Goal: Task Accomplishment & Management: Use online tool/utility

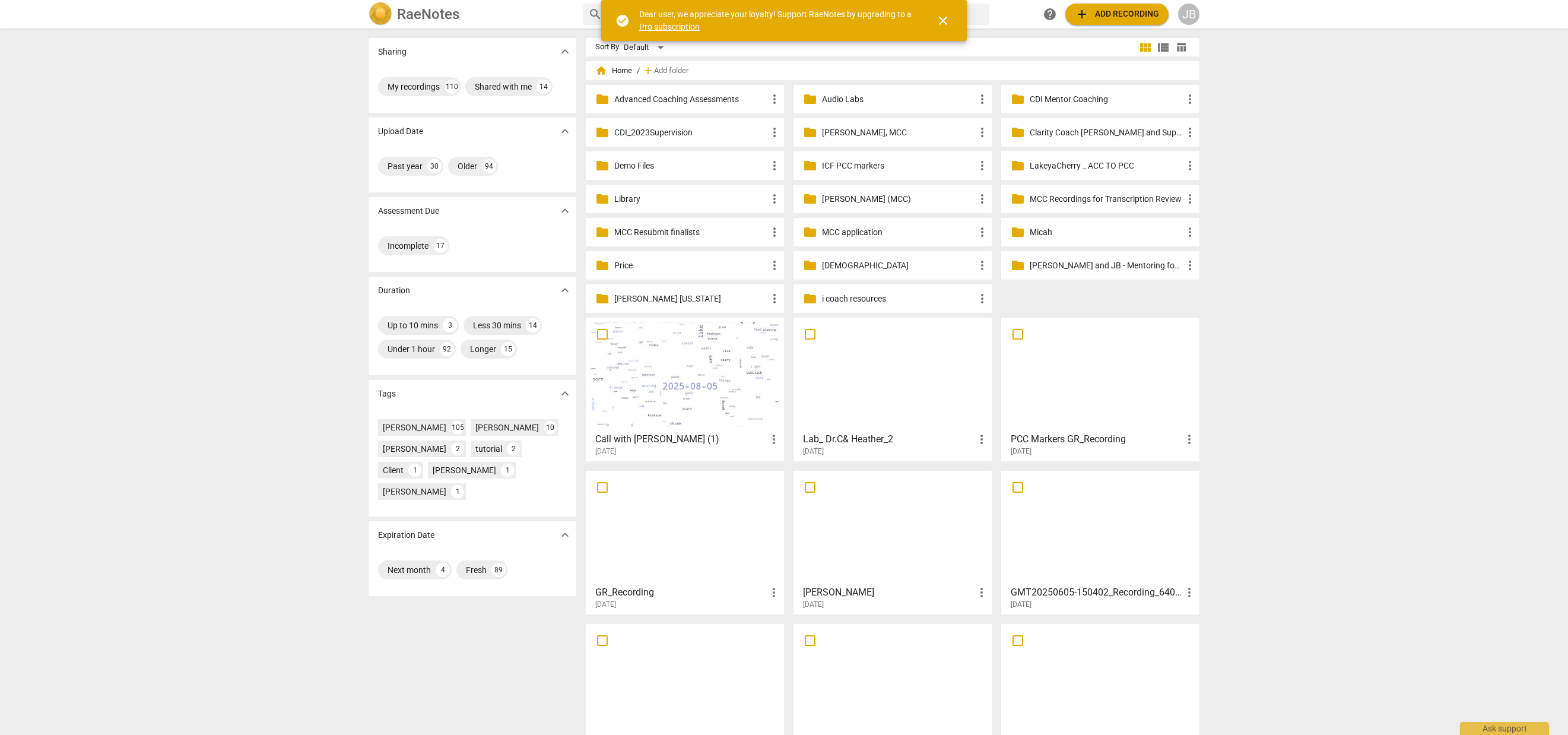
click at [1144, 9] on span "add Add recording" at bounding box center [1116, 14] width 84 height 14
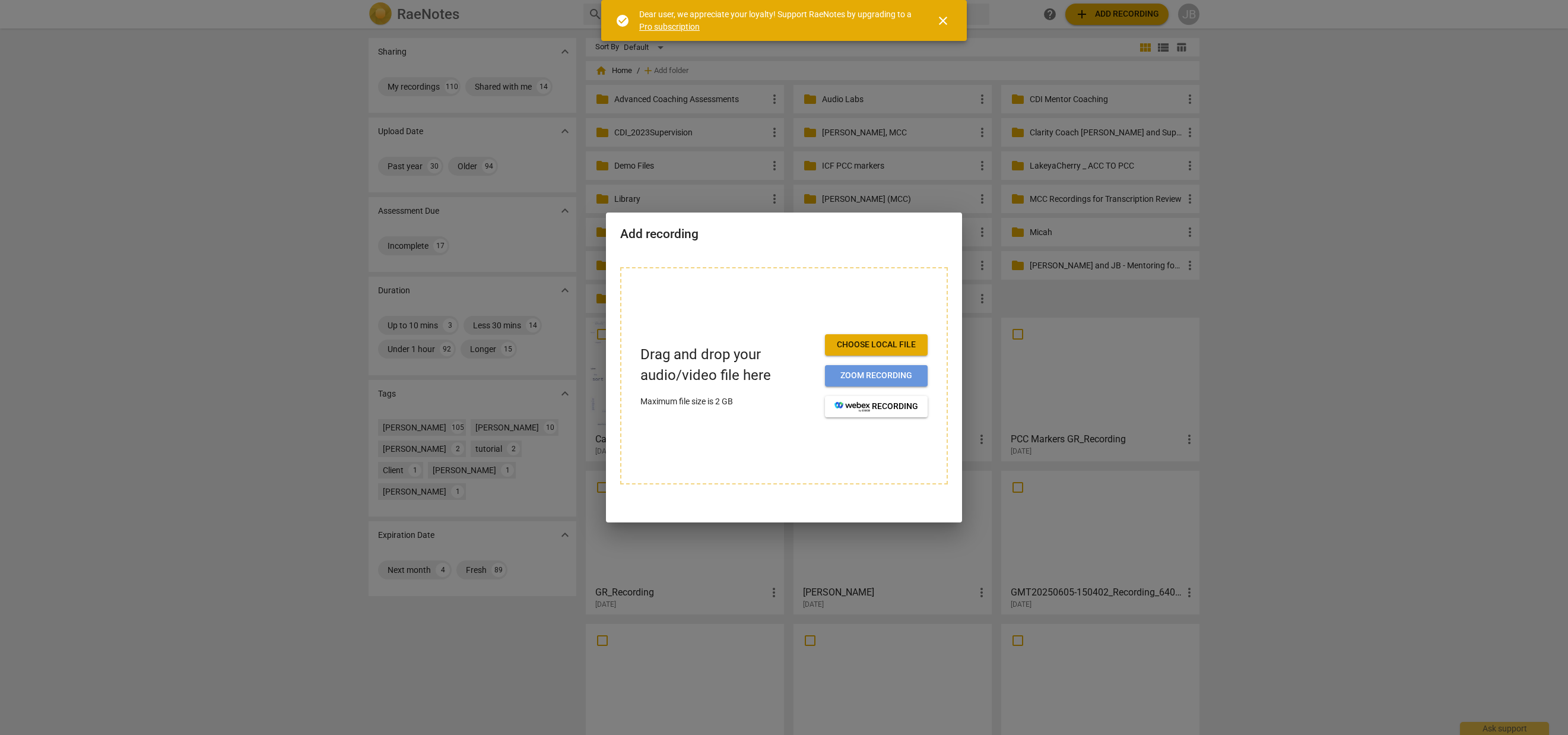
click at [893, 372] on span "Zoom recording" at bounding box center [876, 375] width 83 height 12
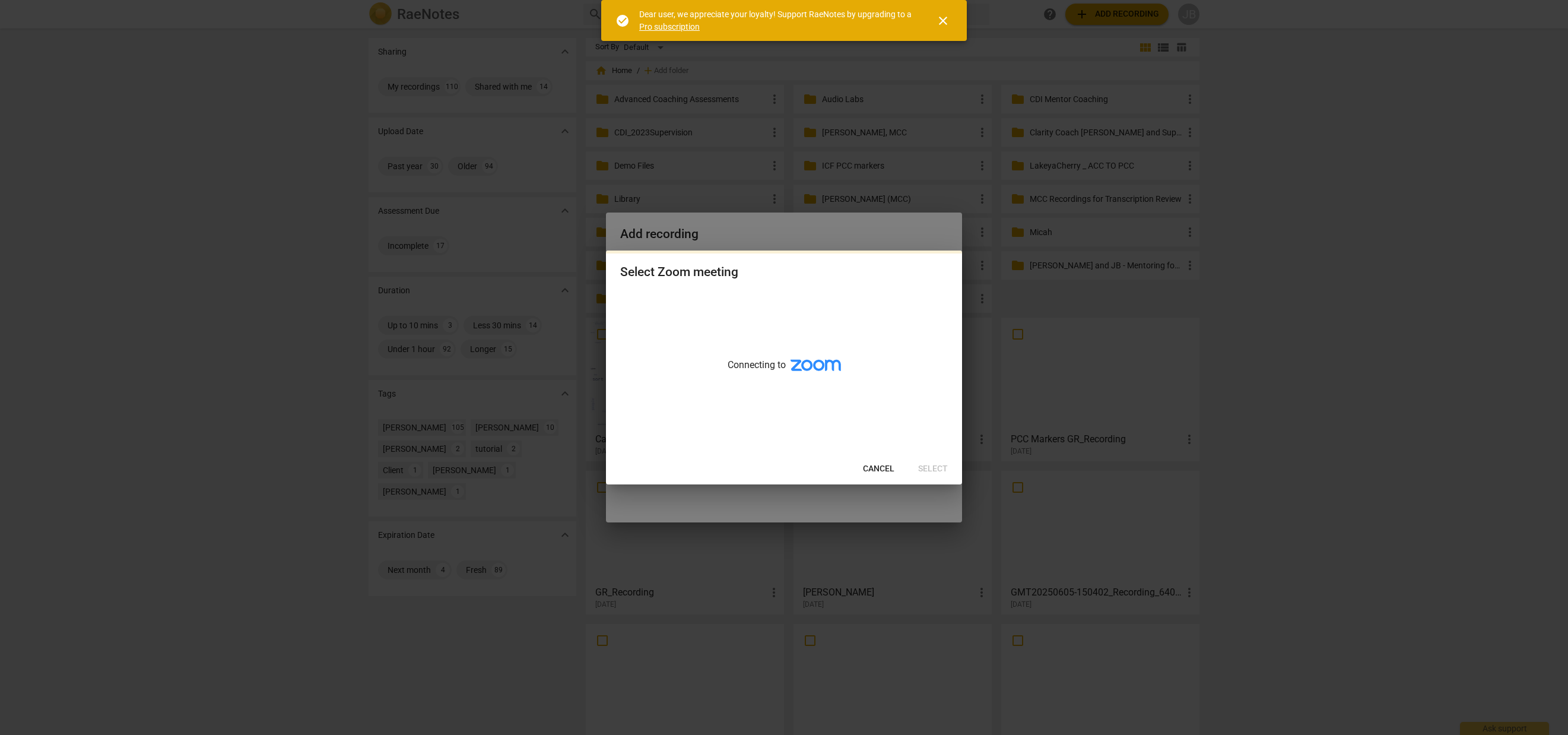
click at [882, 472] on span "Cancel" at bounding box center [878, 469] width 31 height 12
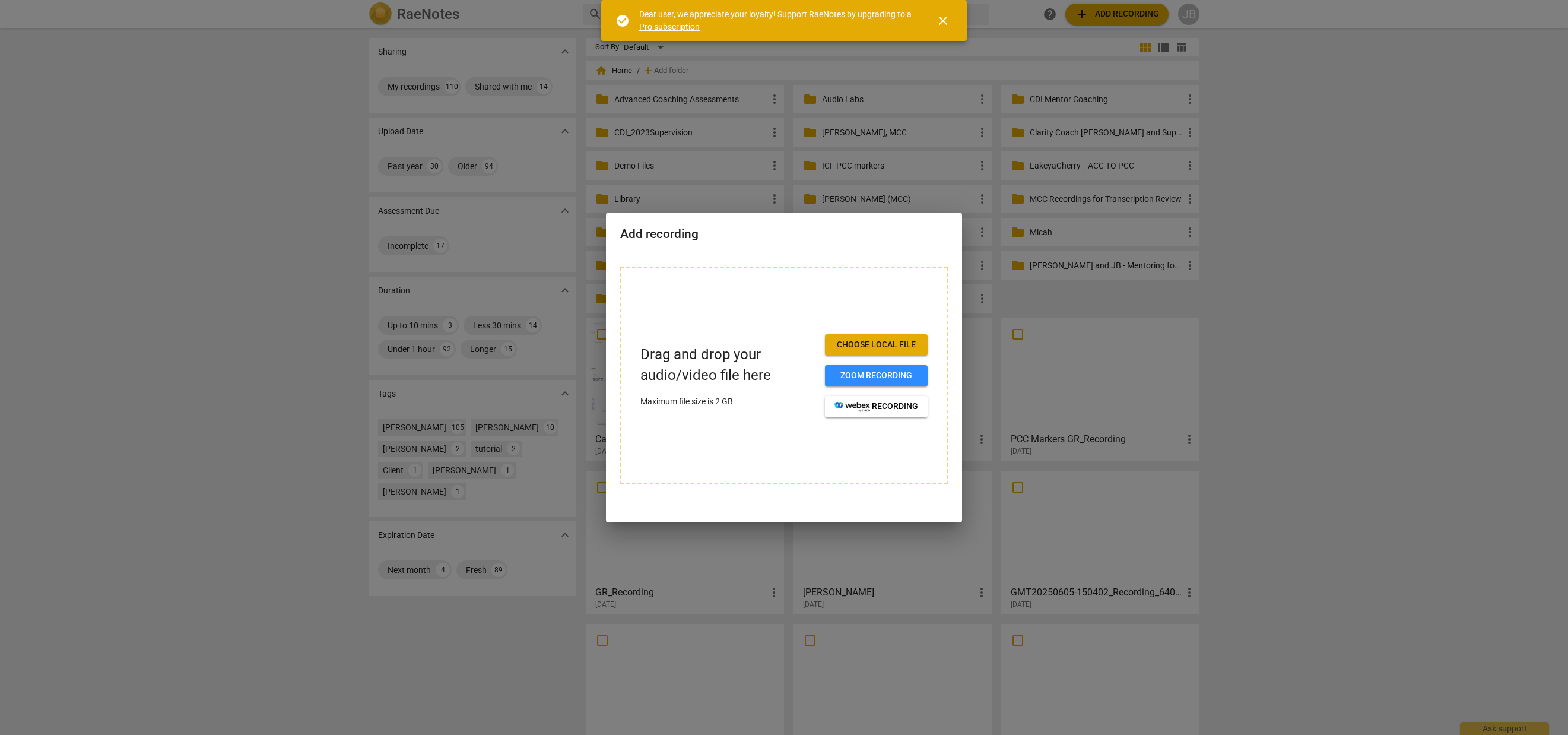
click at [878, 345] on span "Choose local file" at bounding box center [876, 344] width 83 height 12
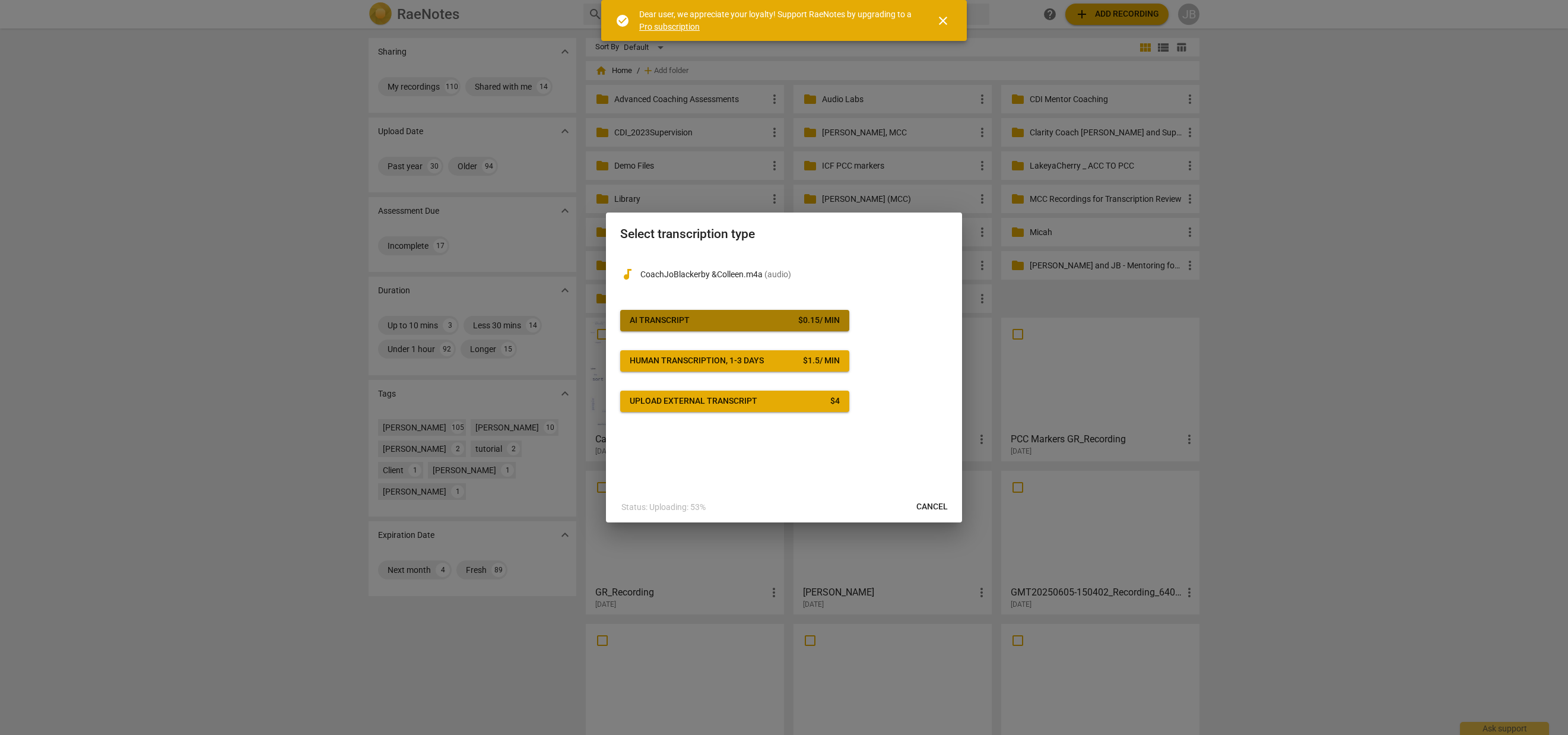
click at [786, 315] on span "AI Transcript $ 0.15 / min" at bounding box center [734, 320] width 210 height 12
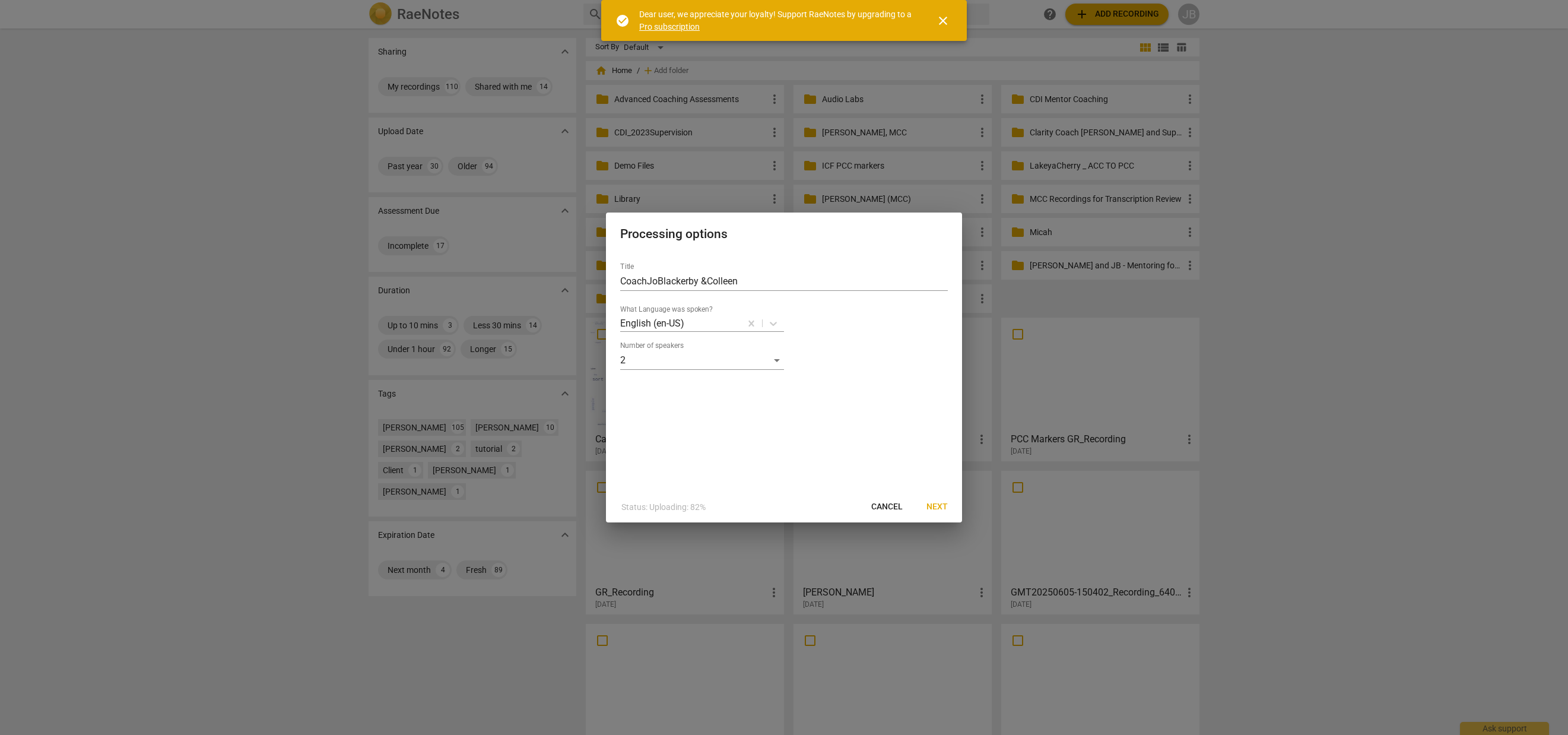
click at [939, 501] on span "Next" at bounding box center [937, 507] width 21 height 12
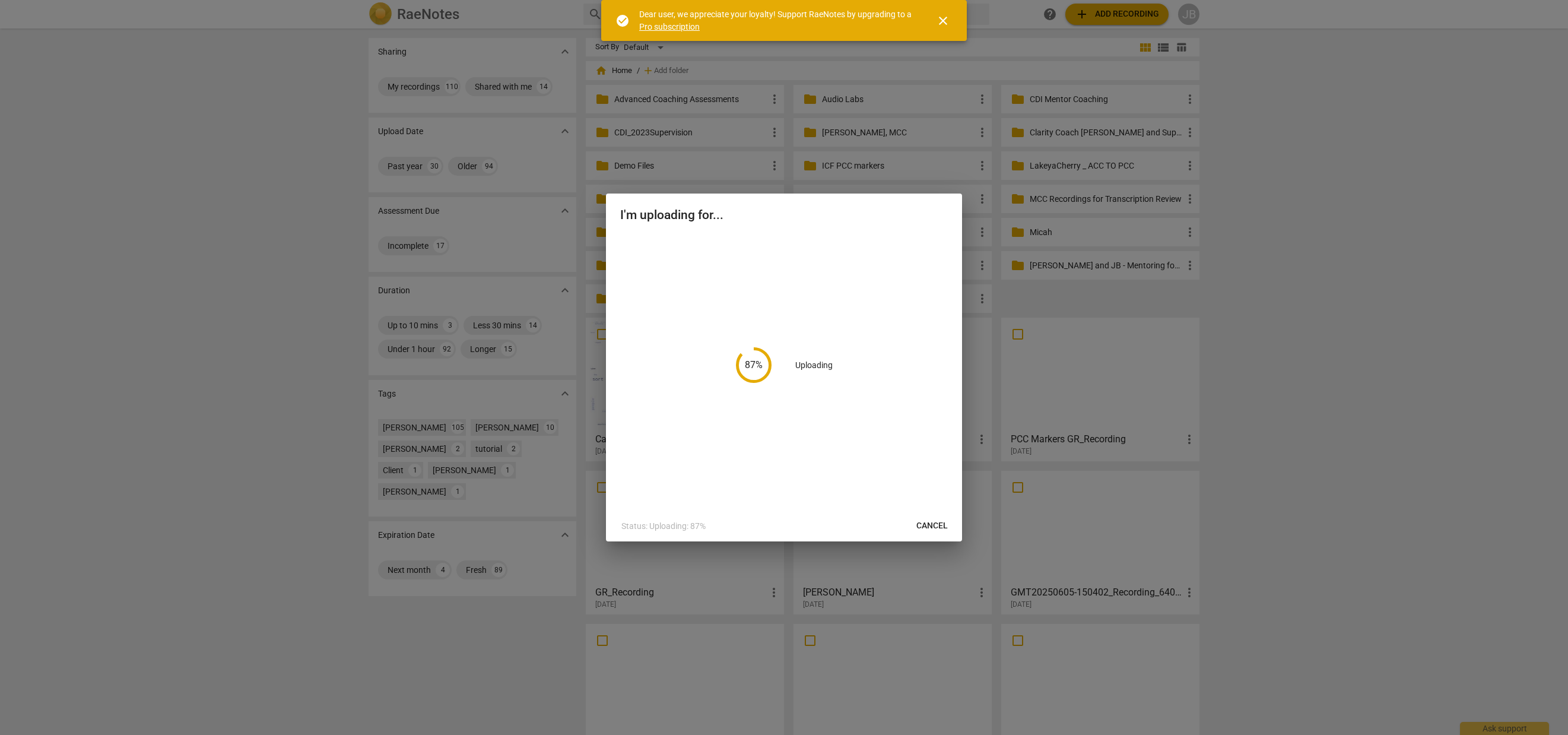
click at [939, 501] on div "87 % Uploading" at bounding box center [784, 372] width 356 height 277
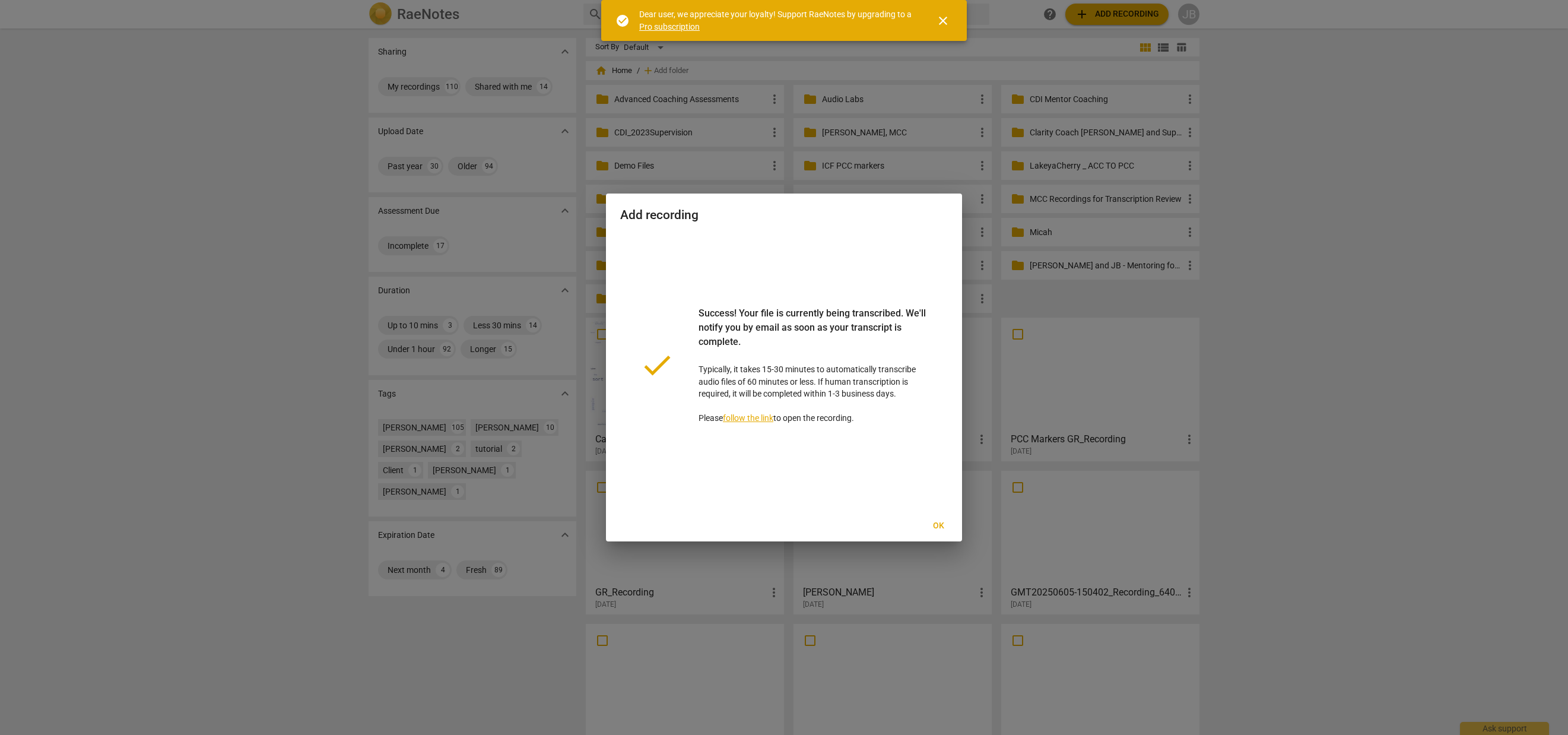
click at [867, 488] on div "done Success! Your file is currently being transcribed. We'll notify you by ema…" at bounding box center [784, 365] width 328 height 263
click at [940, 520] on span "Ok" at bounding box center [938, 525] width 19 height 12
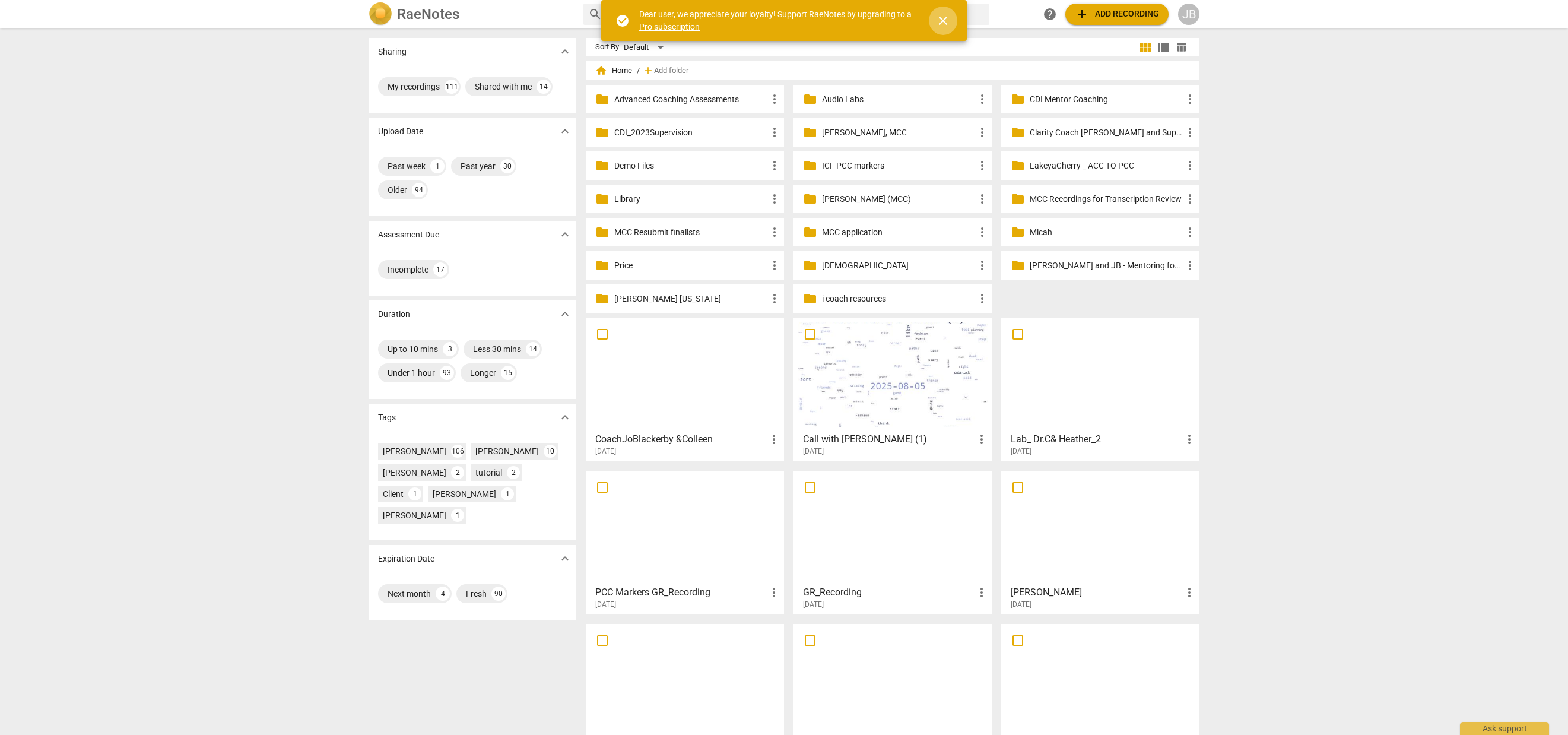
click at [950, 18] on span "close" at bounding box center [943, 20] width 28 height 14
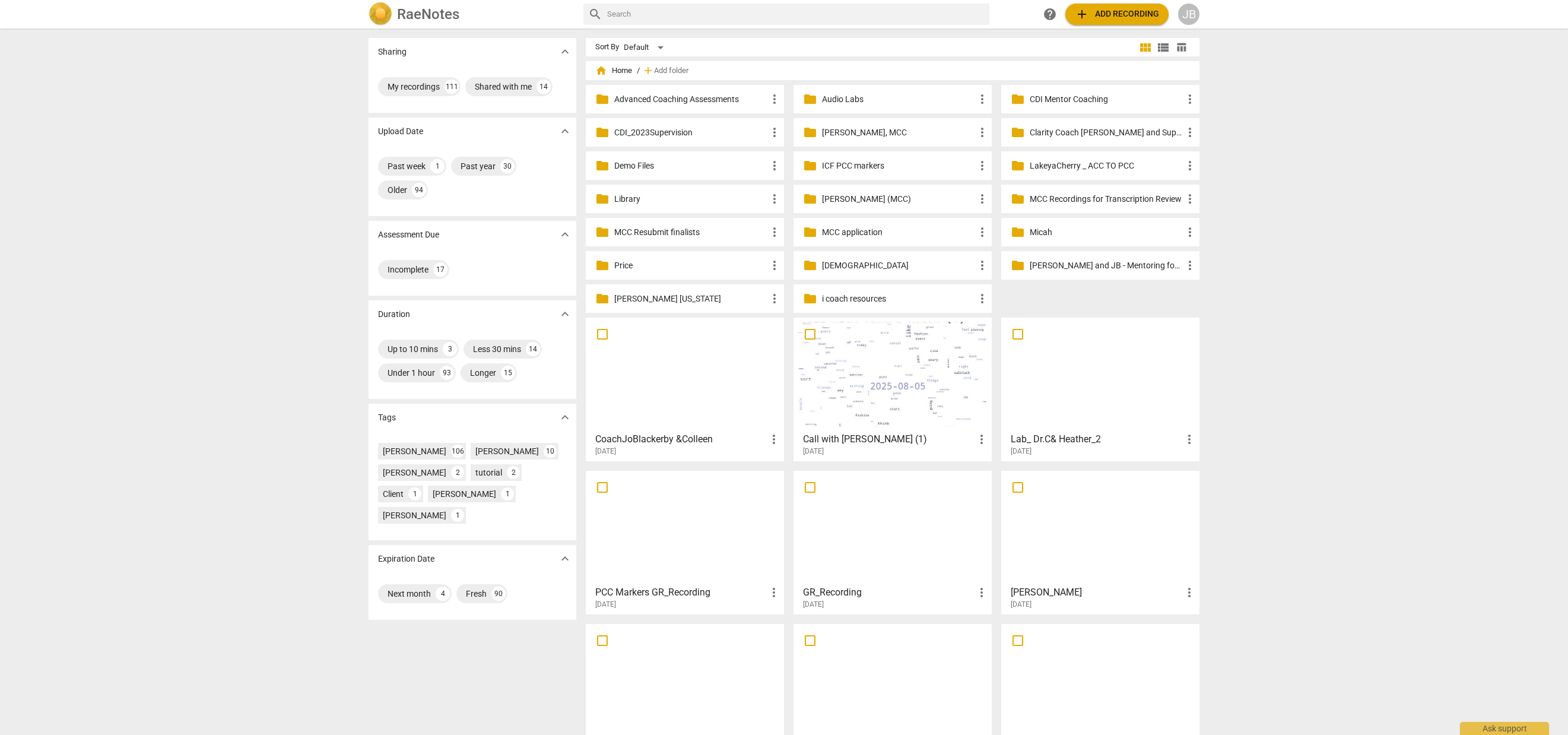
click at [717, 383] on div at bounding box center [685, 374] width 190 height 105
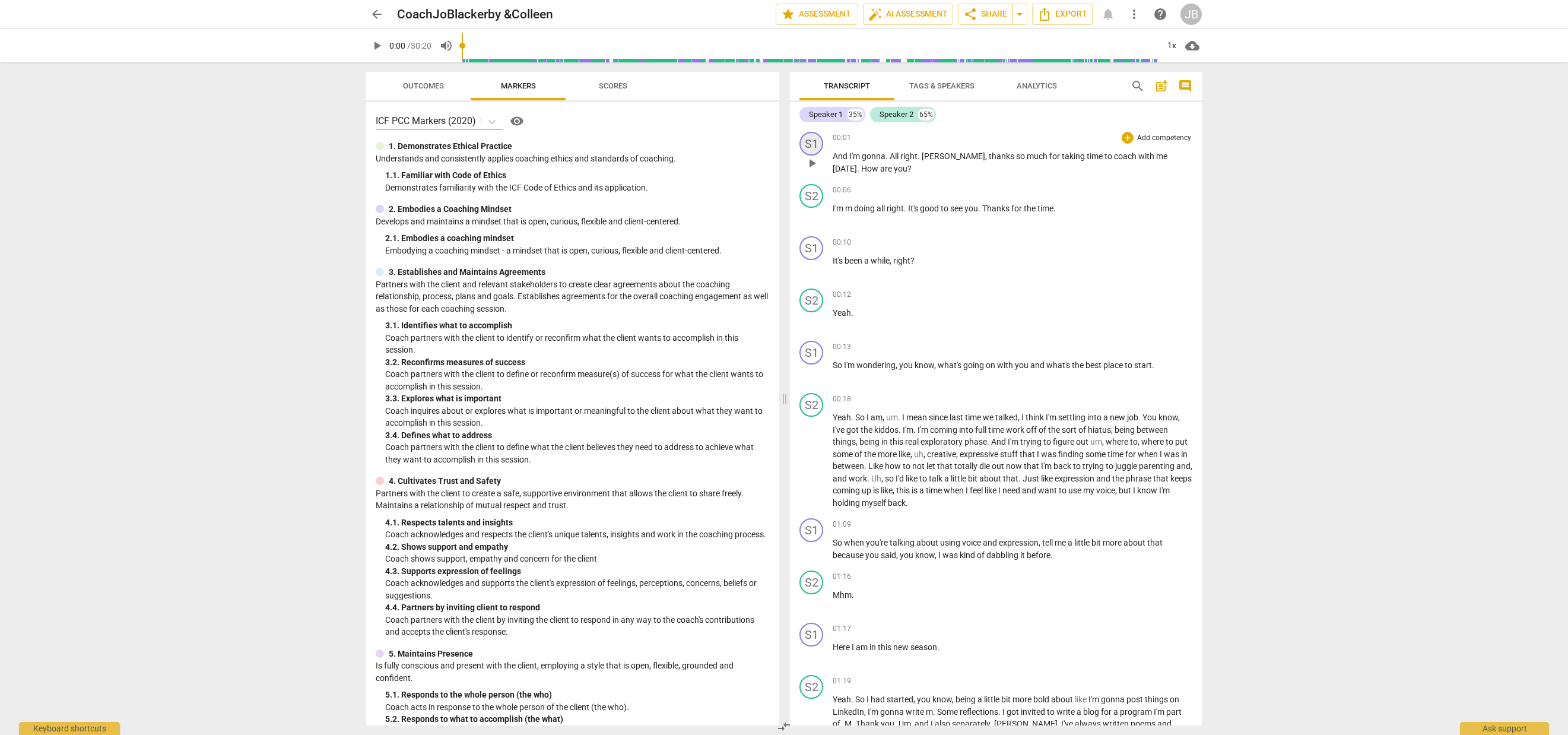
click at [810, 144] on div "S1" at bounding box center [811, 144] width 24 height 24
click at [865, 196] on div "Speaker 1" at bounding box center [855, 201] width 89 height 19
click at [931, 191] on div at bounding box center [784, 368] width 1568 height 735
click at [924, 85] on div at bounding box center [784, 368] width 1568 height 735
click at [922, 90] on span "Tags & Speakers" at bounding box center [942, 86] width 65 height 9
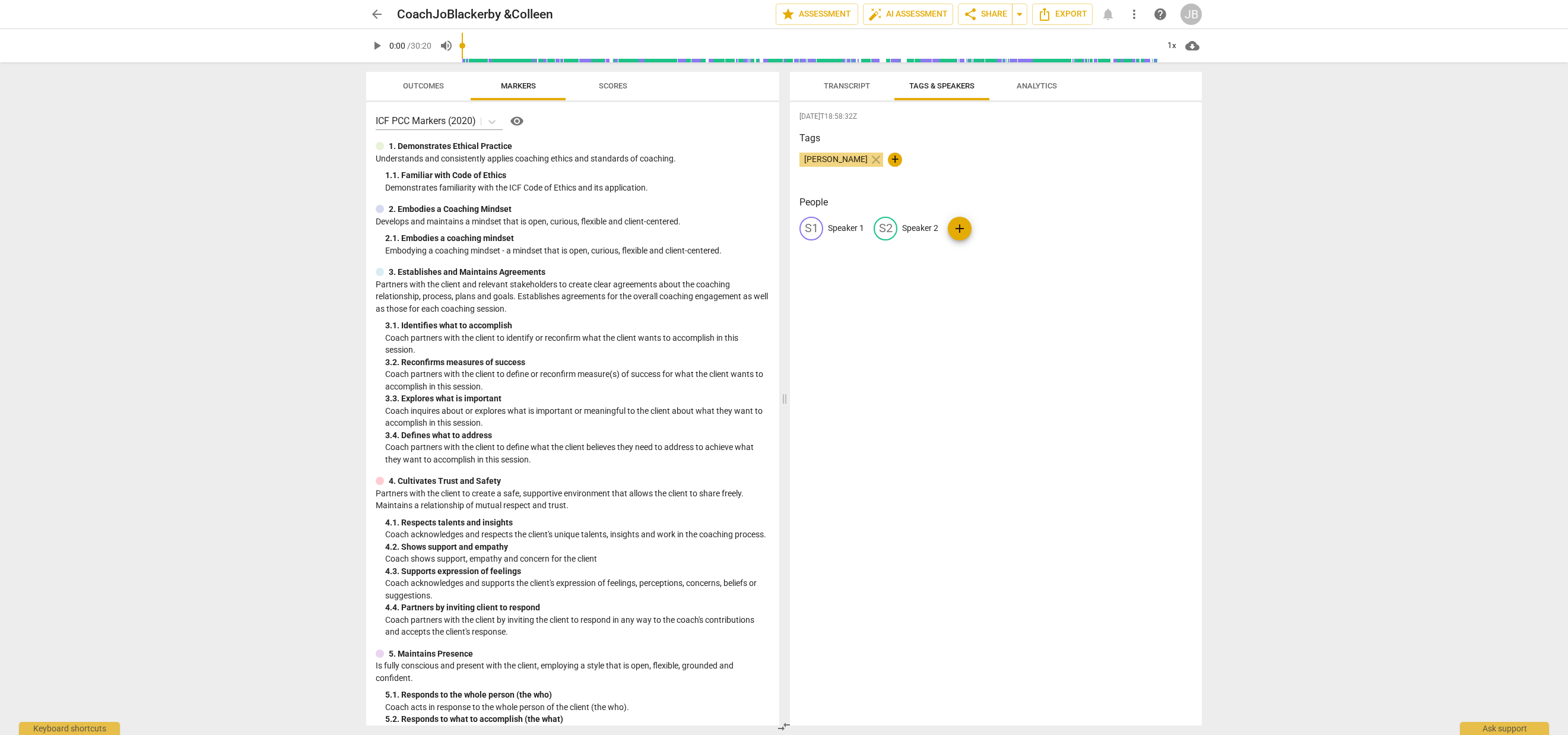
click at [853, 226] on p "Speaker 1" at bounding box center [846, 228] width 36 height 12
type input "[PERSON_NAME]"
click at [979, 233] on p "Speaker 2" at bounding box center [997, 228] width 36 height 12
type input "Client"
click at [984, 374] on div "[DATE]T18:58:32Z Tags [PERSON_NAME] close + People [PERSON_NAME] edit Client de…" at bounding box center [996, 414] width 412 height 623
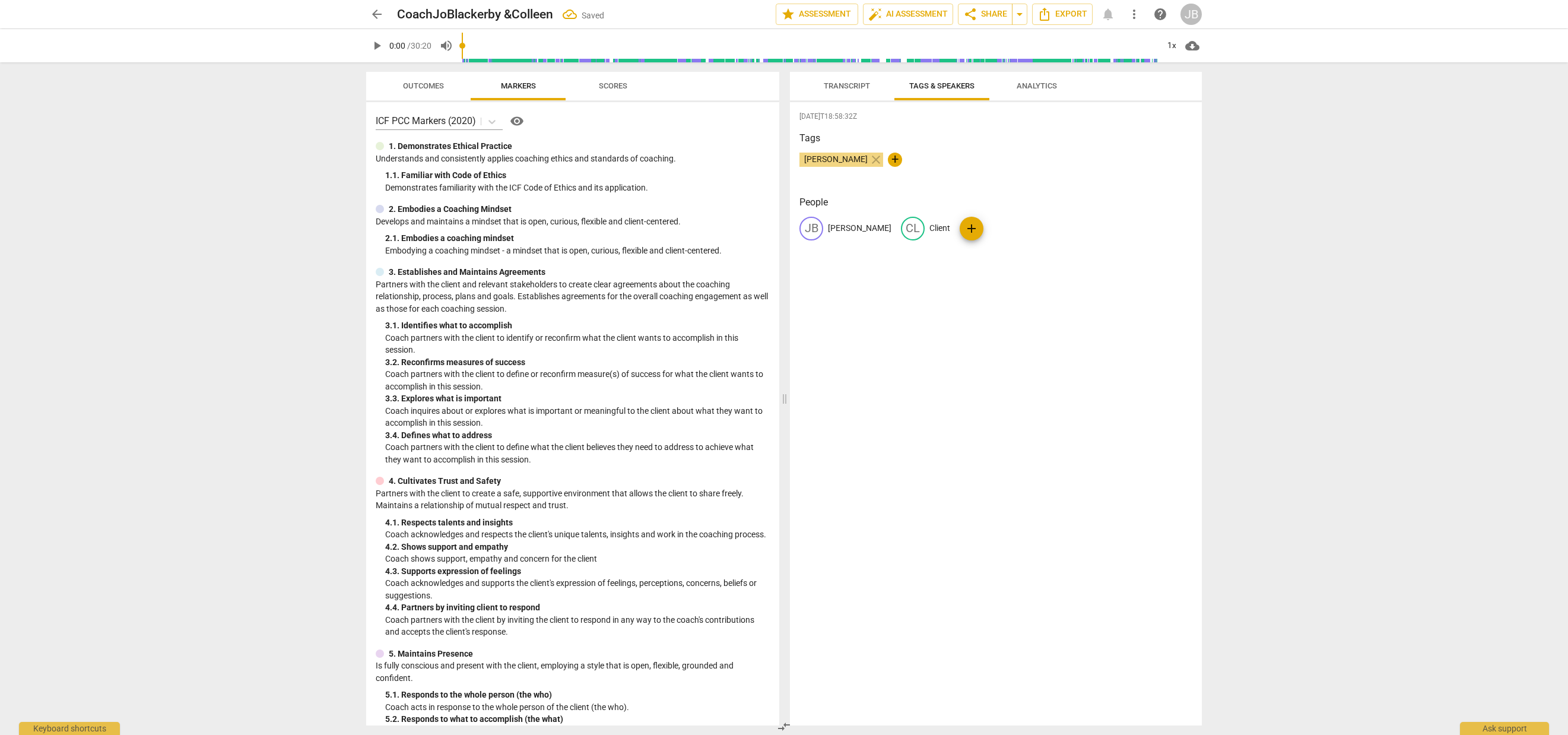
click at [869, 83] on span "Transcript" at bounding box center [847, 86] width 46 height 9
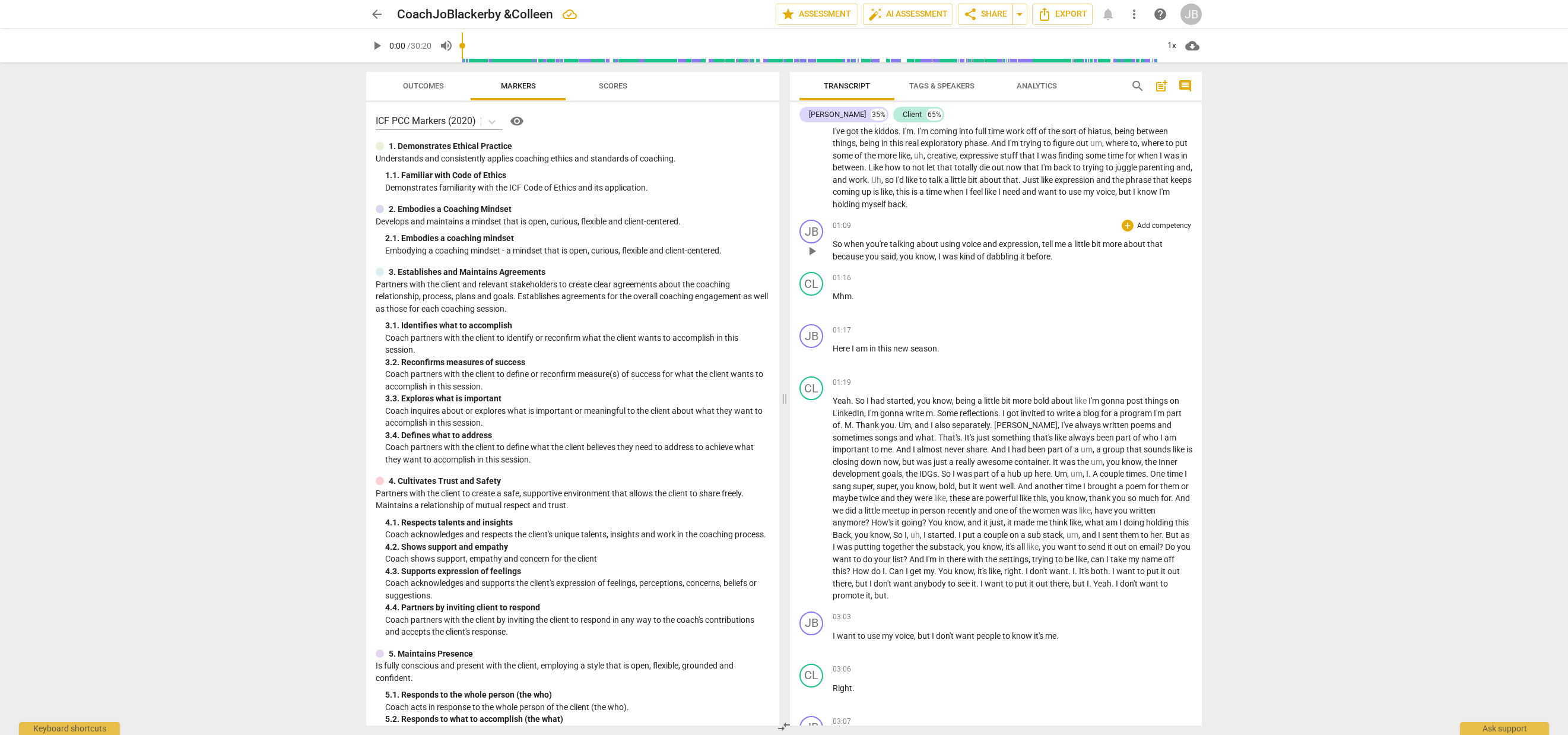
scroll to position [248, 0]
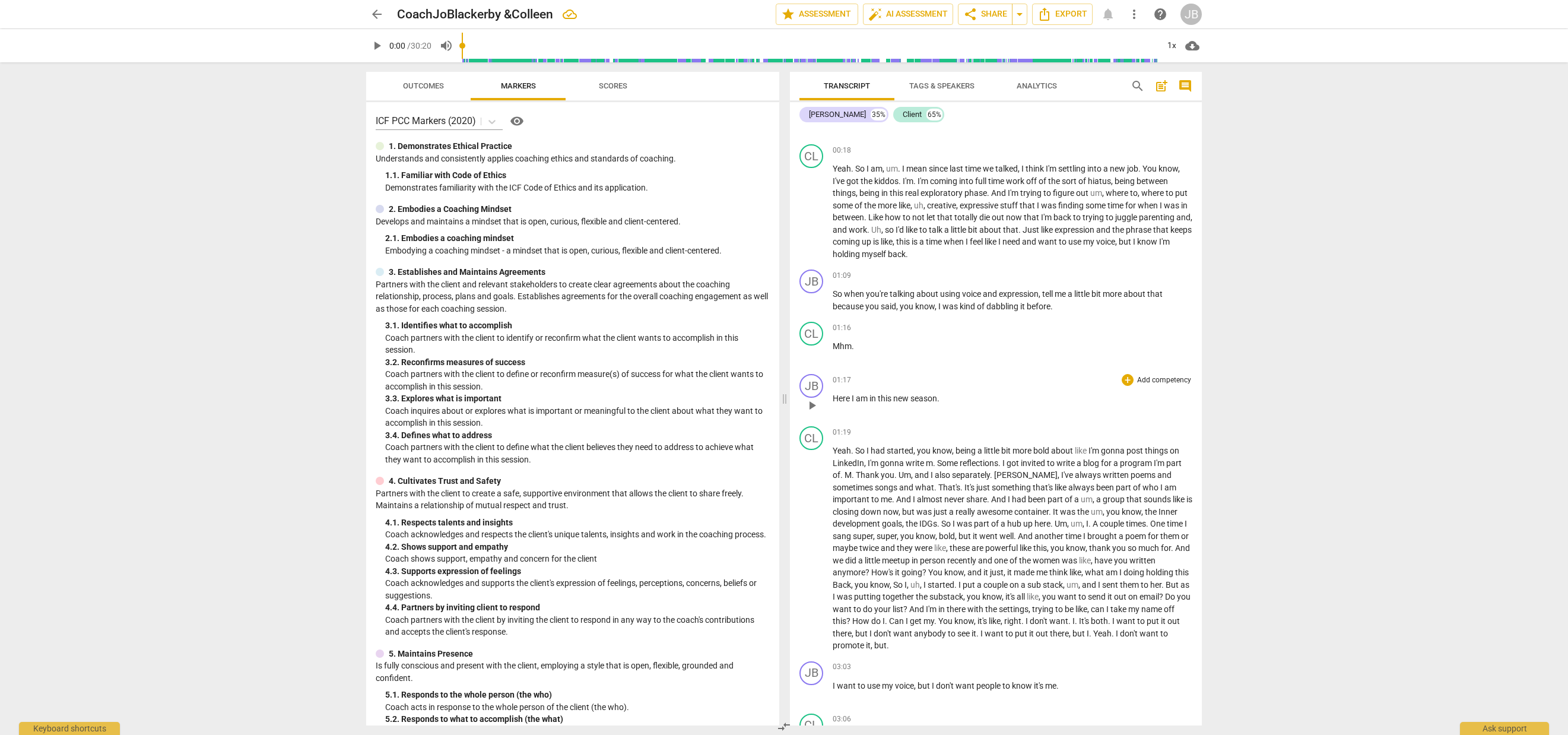
click at [815, 402] on span "play_arrow" at bounding box center [812, 405] width 14 height 14
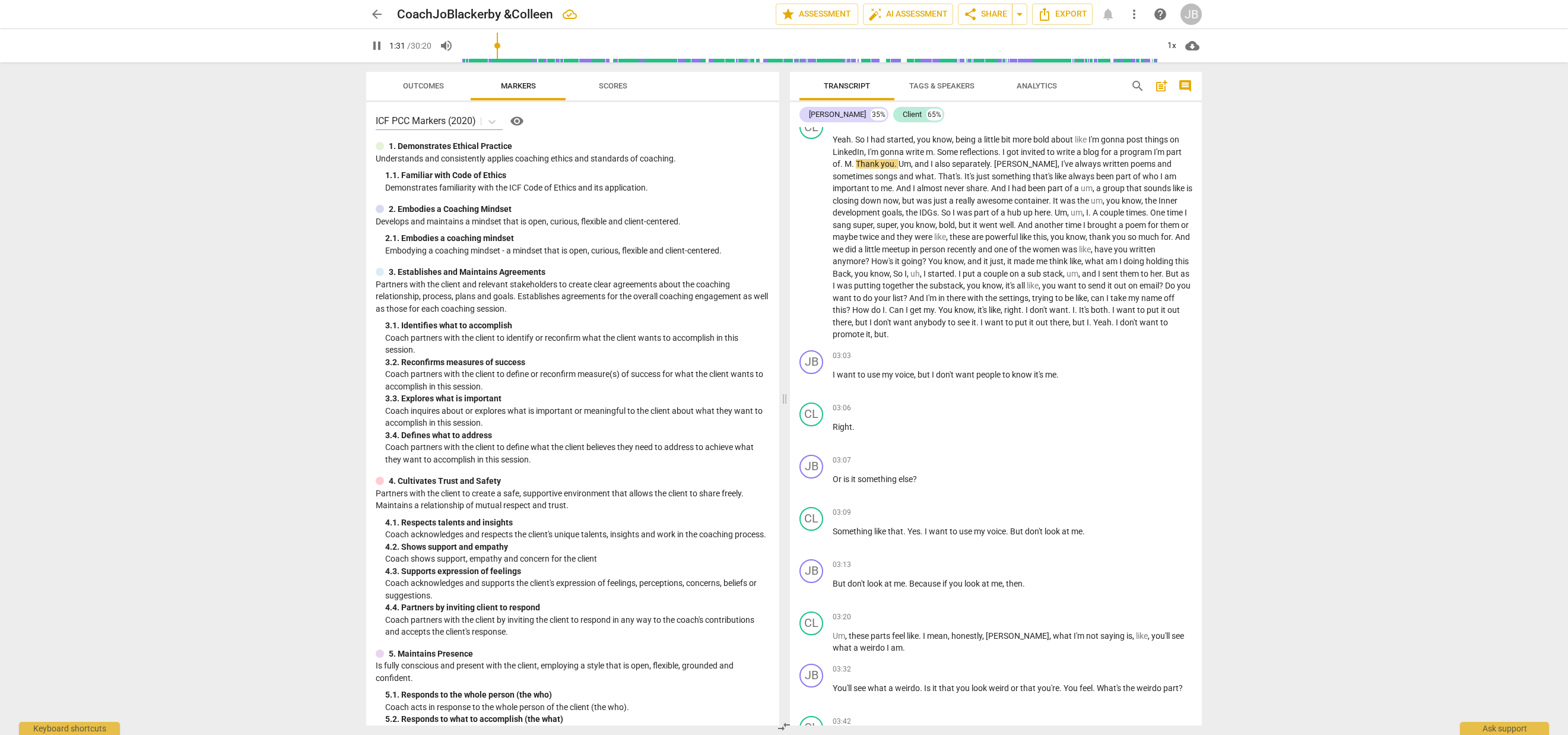
scroll to position [0, 0]
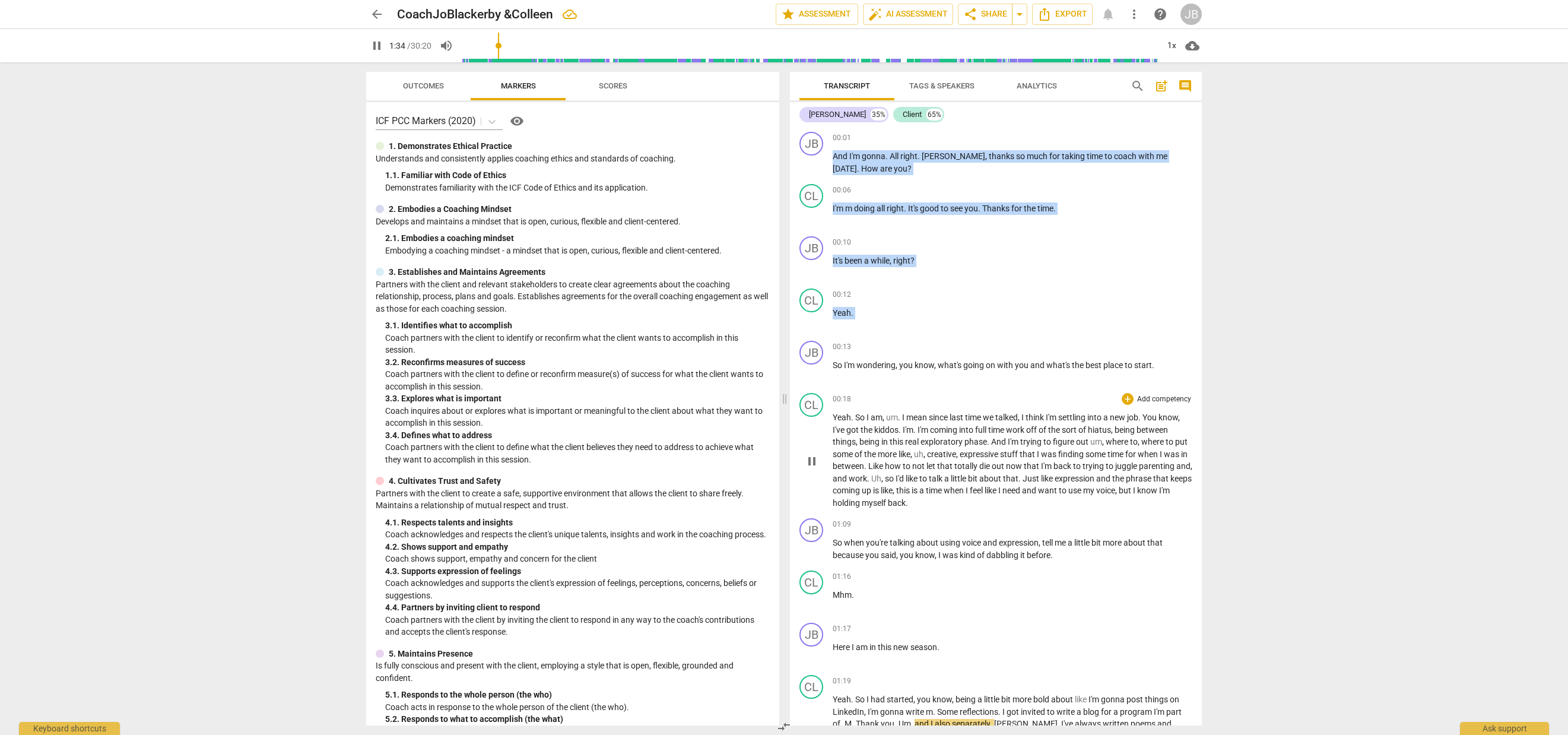
drag, startPoint x: 797, startPoint y: 130, endPoint x: 1013, endPoint y: 491, distance: 420.7
click at [1011, 423] on div "JB play_arrow pause 00:01 + Add competency keyboard_arrow_right And I'm gonna .…" at bounding box center [996, 426] width 412 height 598
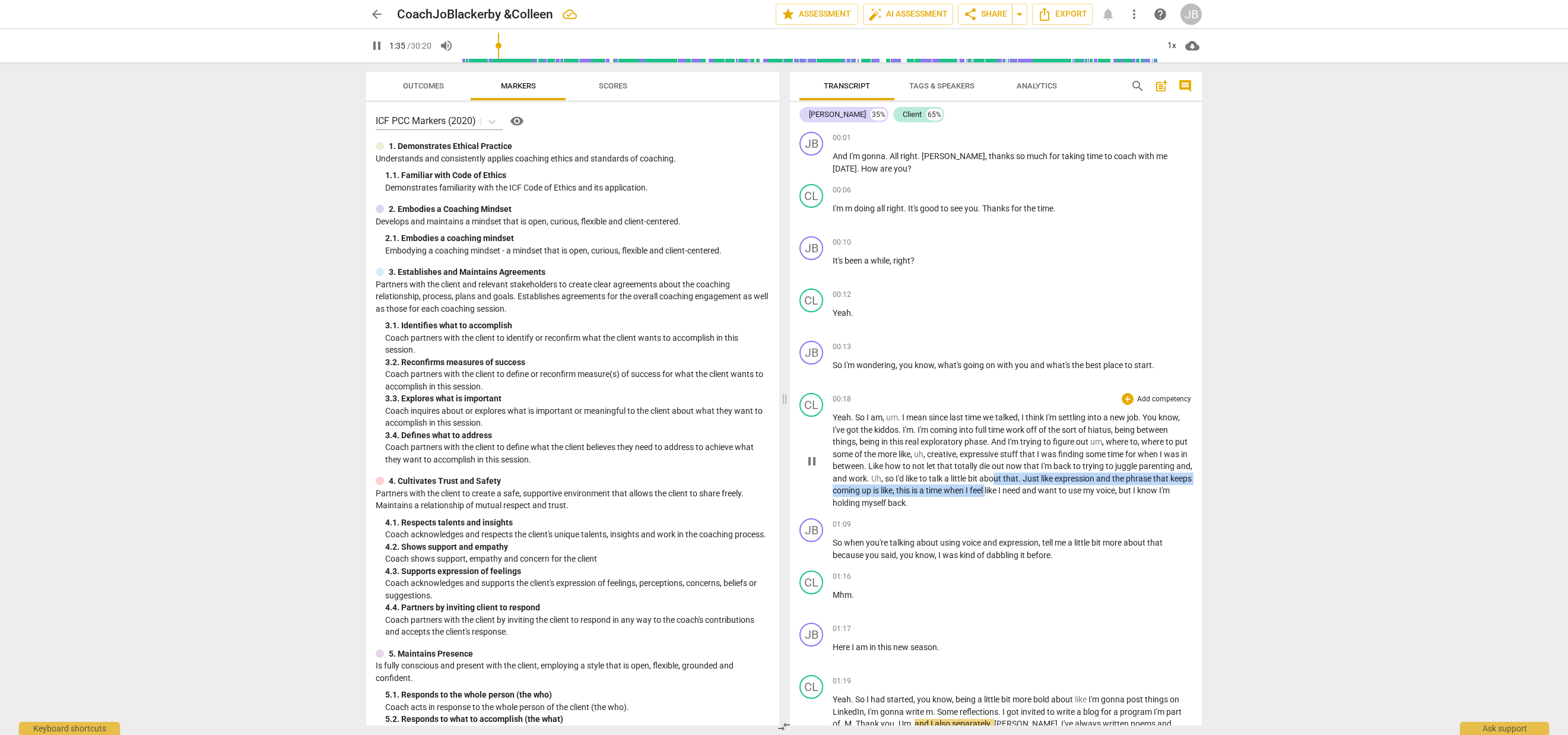
click at [1013, 492] on p "Yeah . So I am , um . I mean since last time we talked , I think I'm settling i…" at bounding box center [1012, 460] width 359 height 98
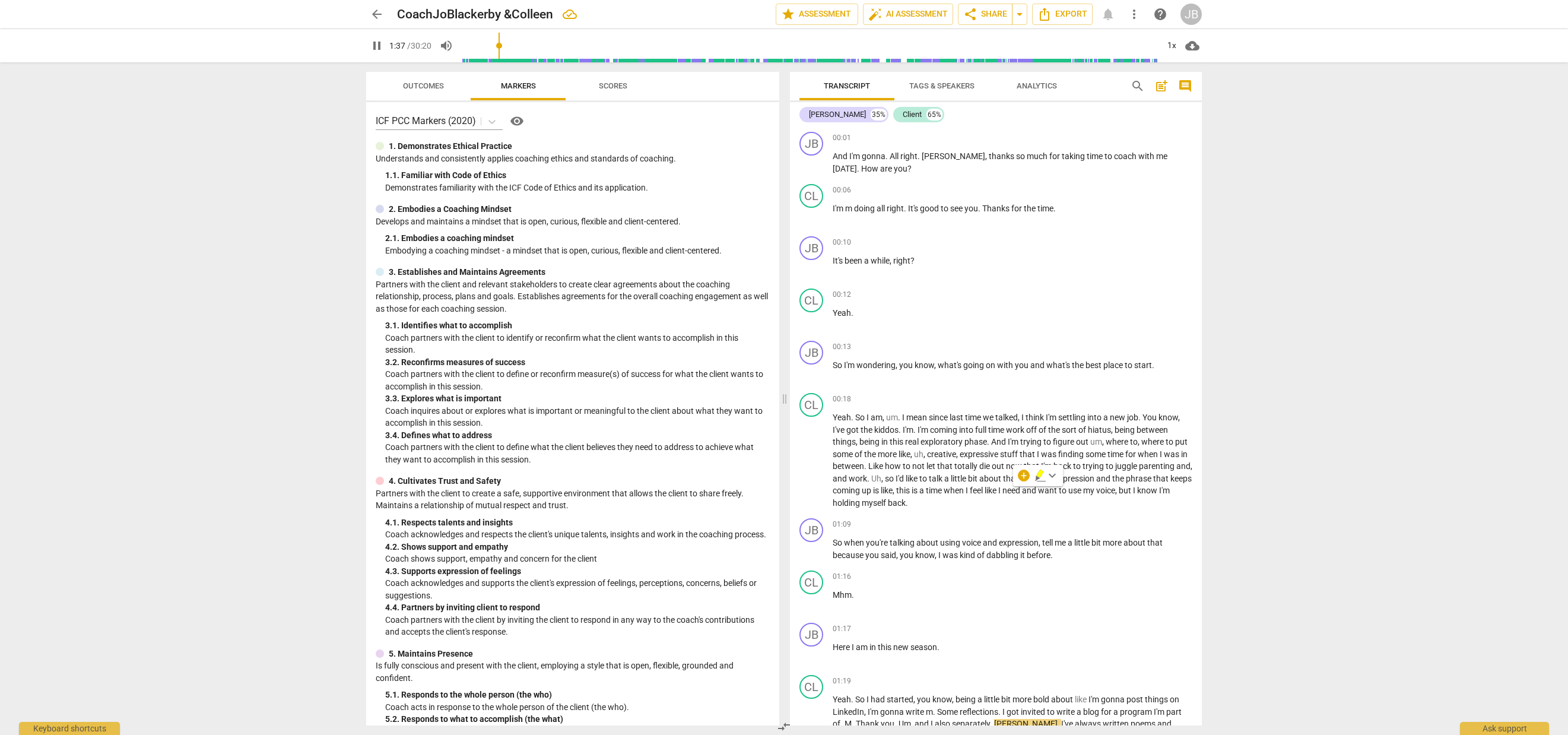
click at [1290, 122] on div "arrow_back CoachJoBlackerby &Colleen edit star Assessment auto_fix_high AI Asse…" at bounding box center [784, 368] width 1568 height 735
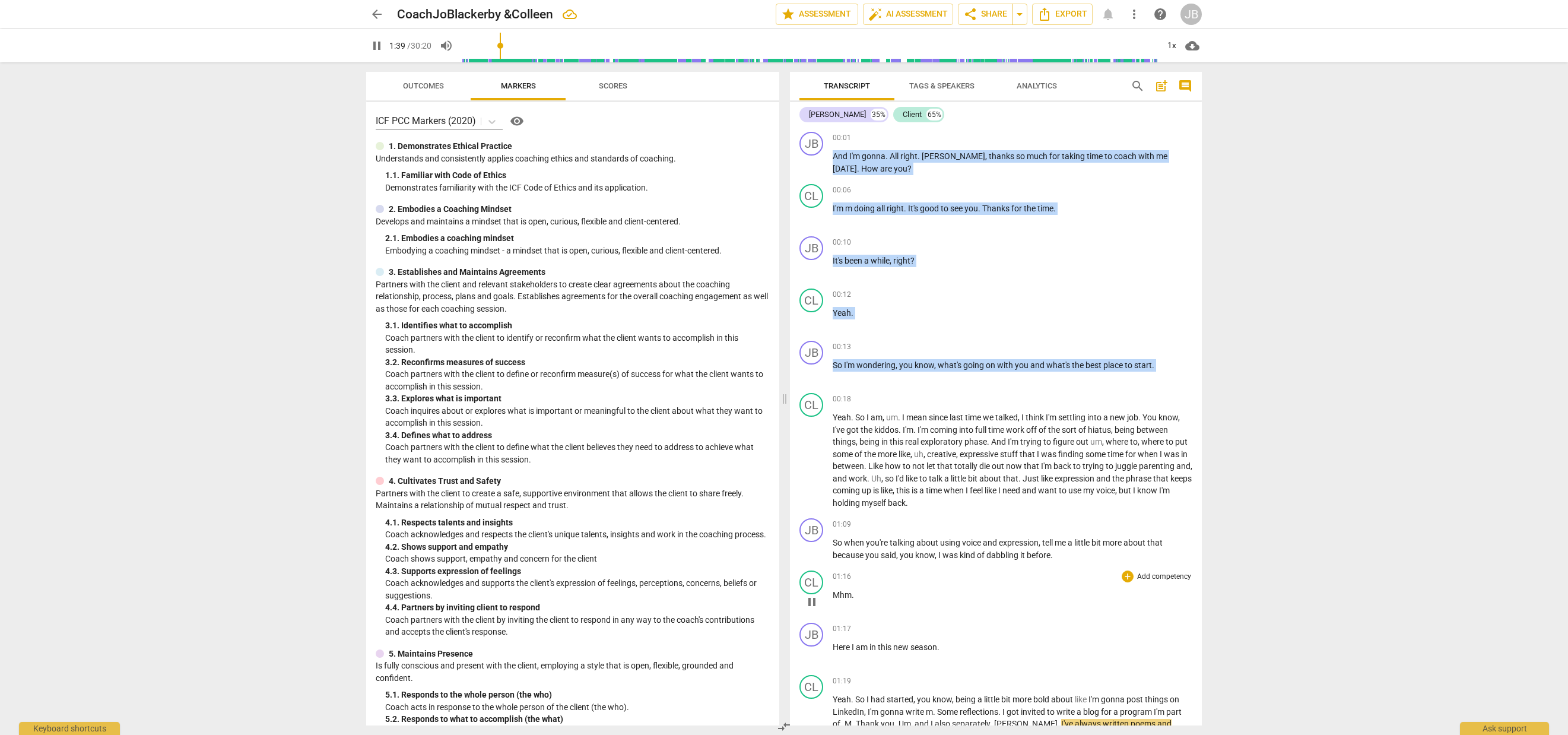
drag, startPoint x: 795, startPoint y: 123, endPoint x: 1001, endPoint y: 614, distance: 532.5
click at [1001, 614] on div "[PERSON_NAME] 35% Client 65% JB play_arrow pause 00:01 + Add competency keyboar…" at bounding box center [996, 414] width 412 height 623
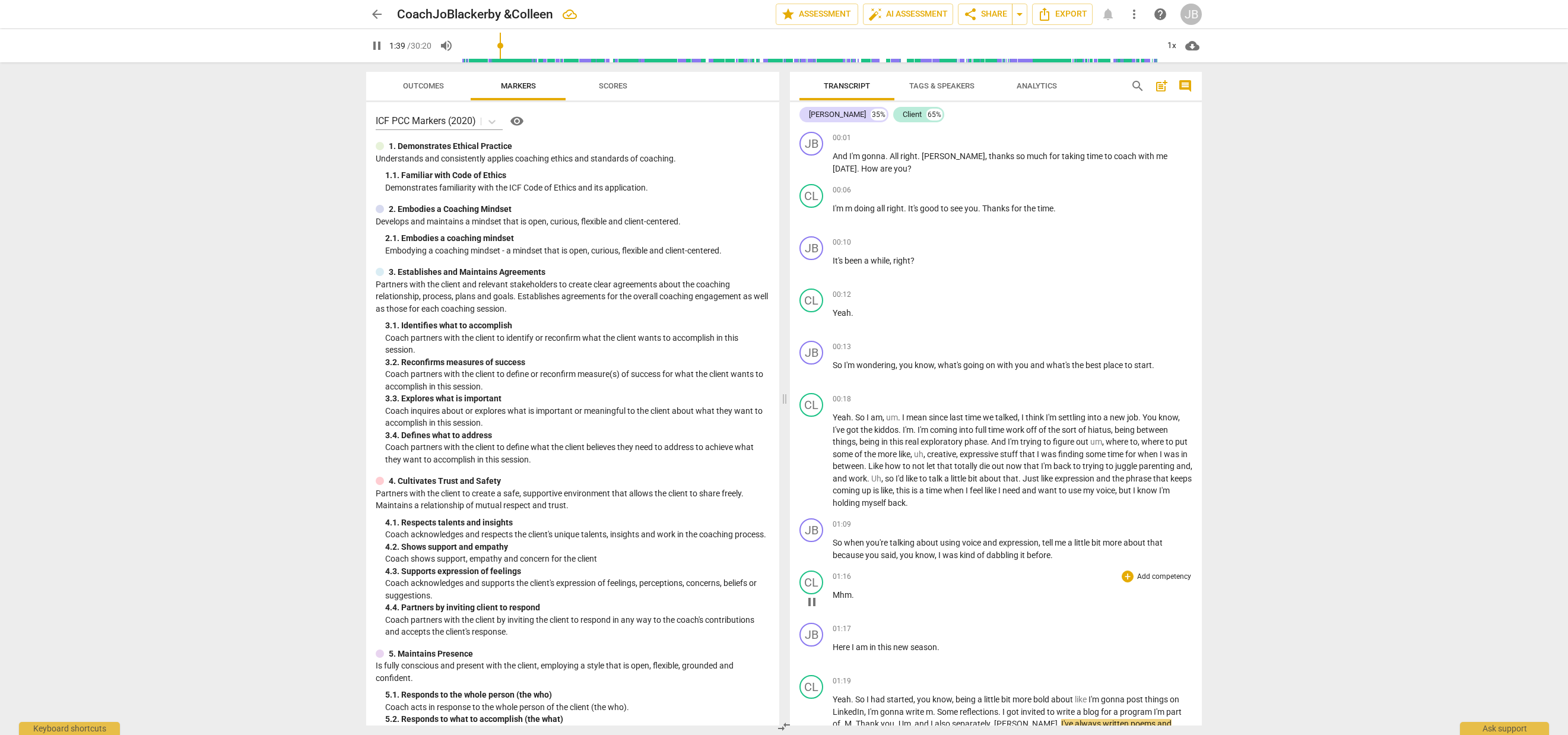
click at [1001, 614] on div "CL play_arrow pause 01:16 + Add competency keyboard_arrow_right Mhm ." at bounding box center [996, 591] width 412 height 52
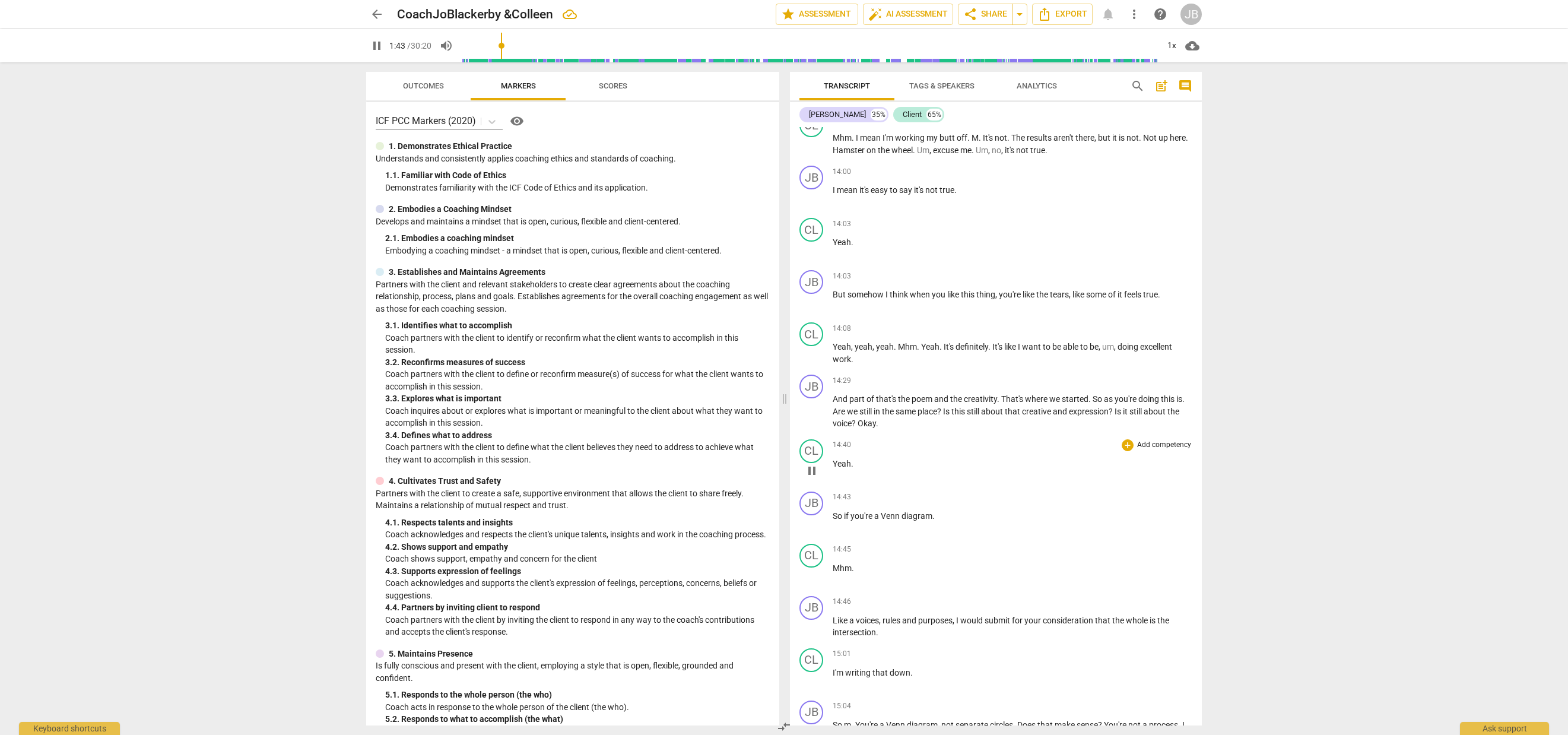
scroll to position [4265, 0]
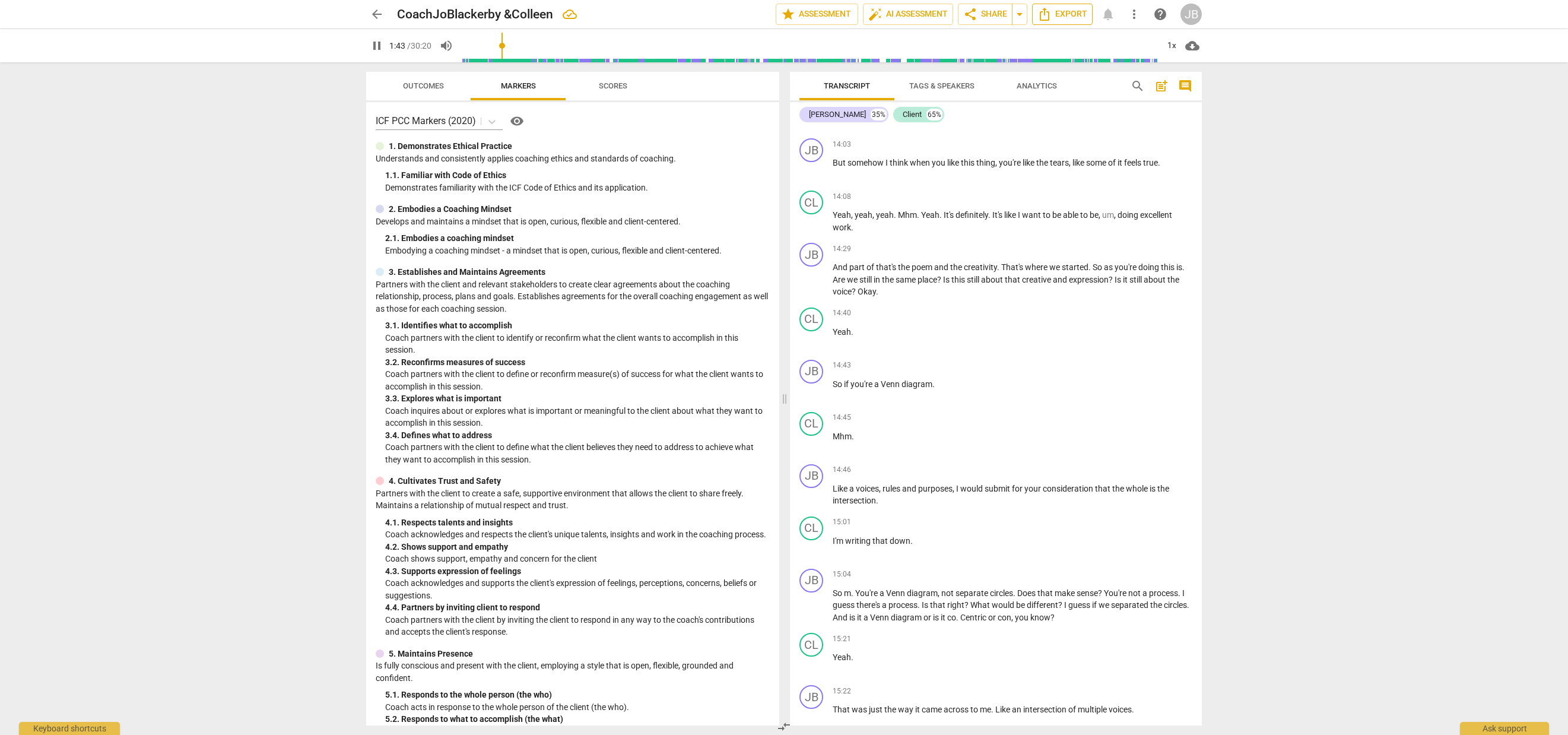
click at [1072, 7] on span "Export" at bounding box center [1062, 14] width 50 height 14
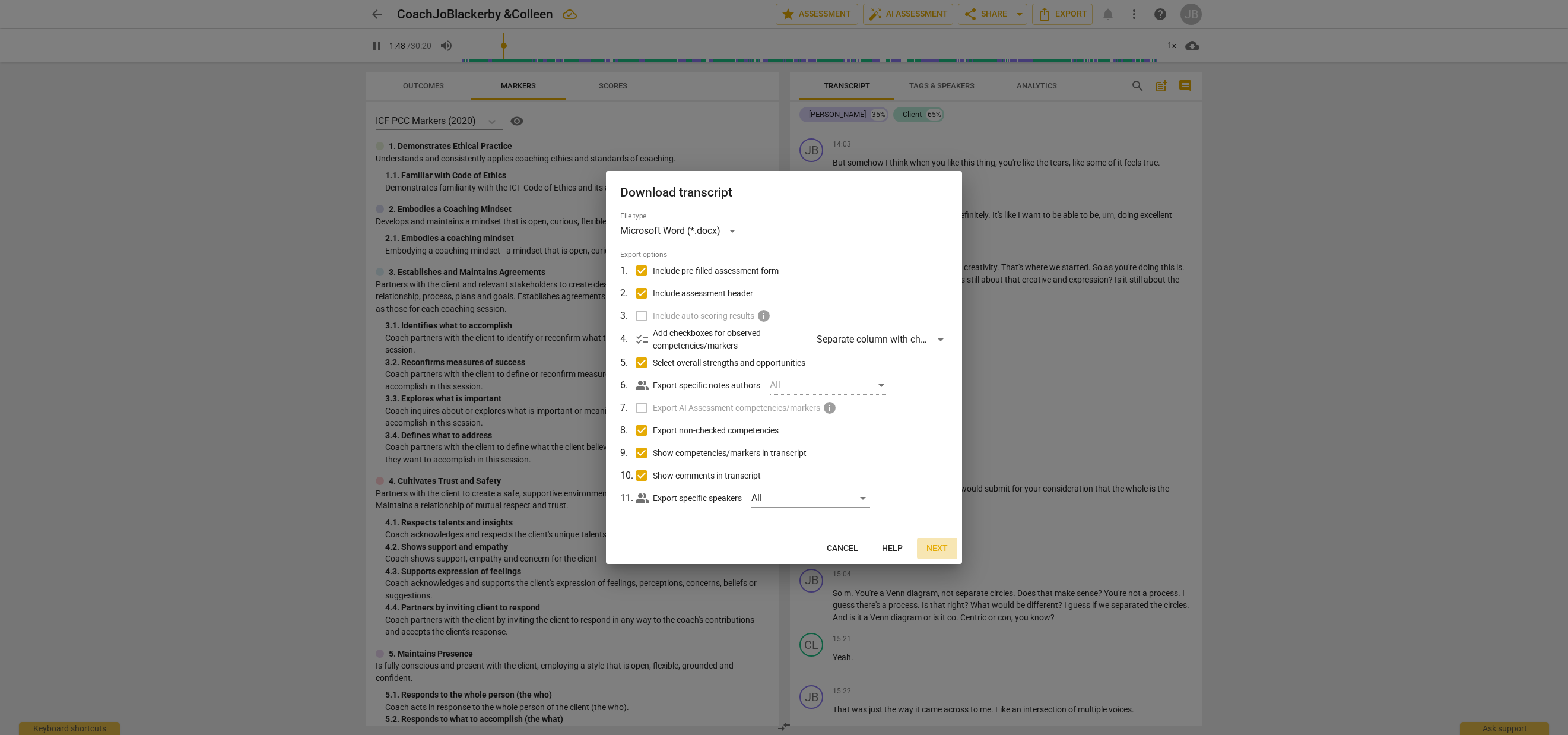
click at [939, 548] on span "Next" at bounding box center [937, 548] width 21 height 12
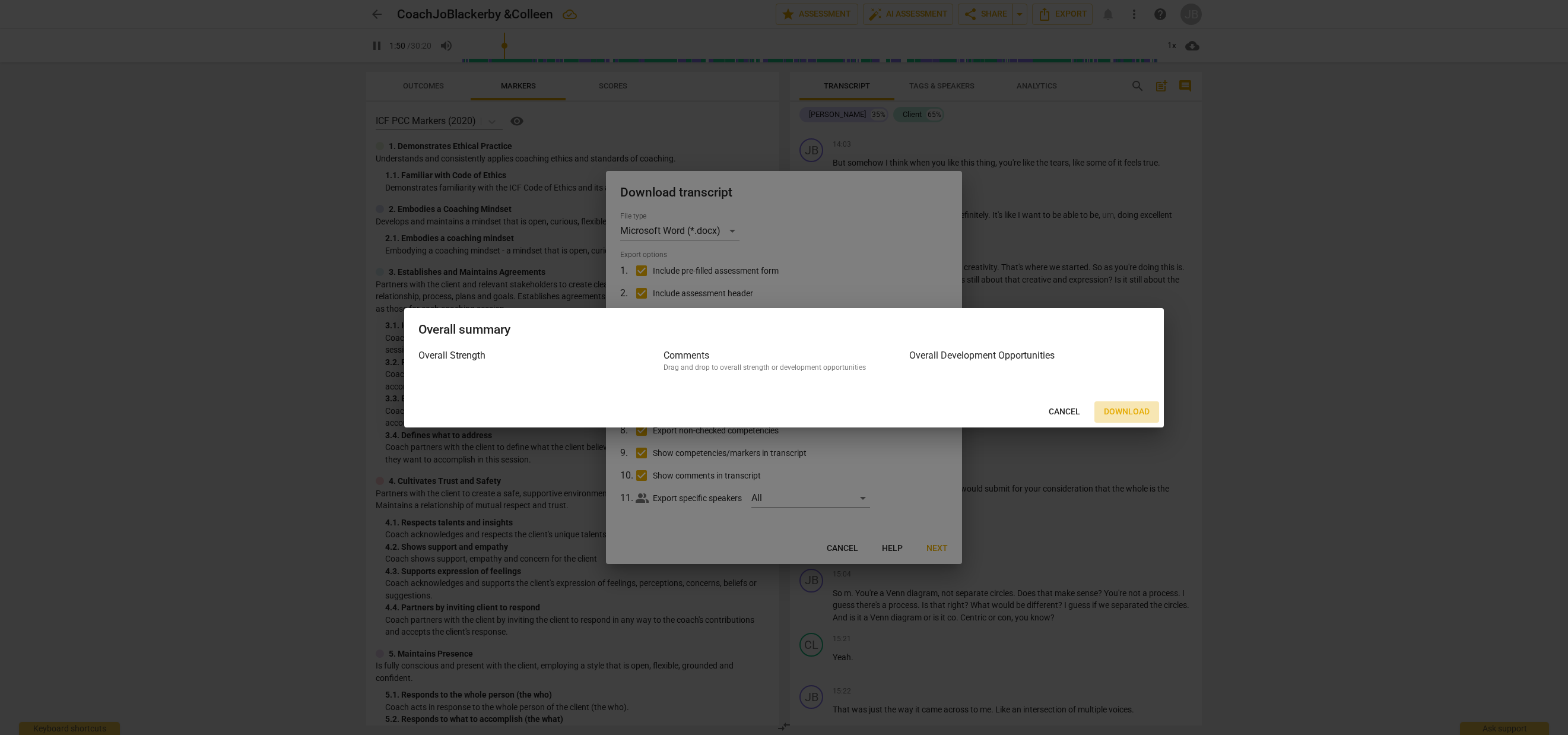
click at [1131, 408] on span "Download" at bounding box center [1126, 412] width 45 height 12
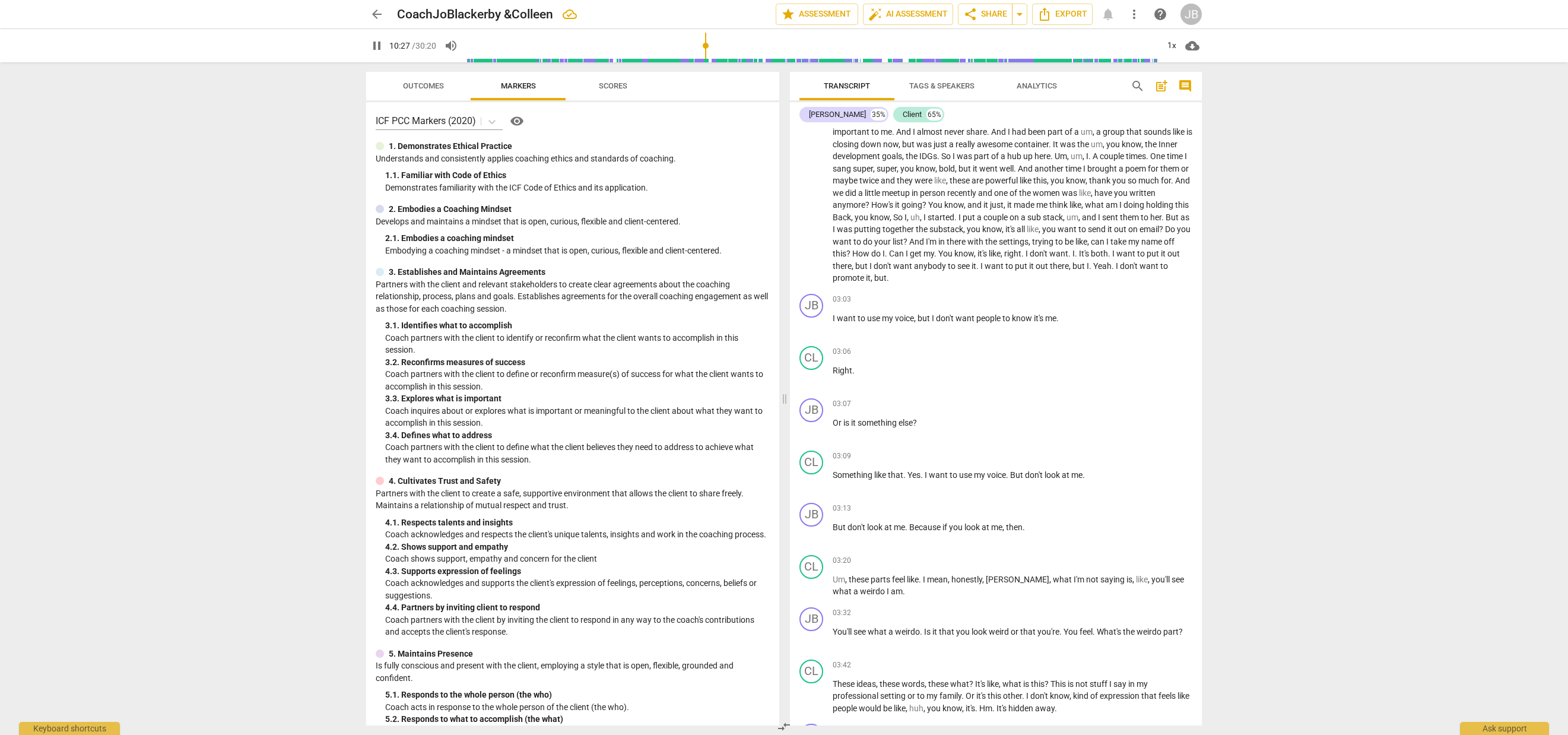
scroll to position [3110, 0]
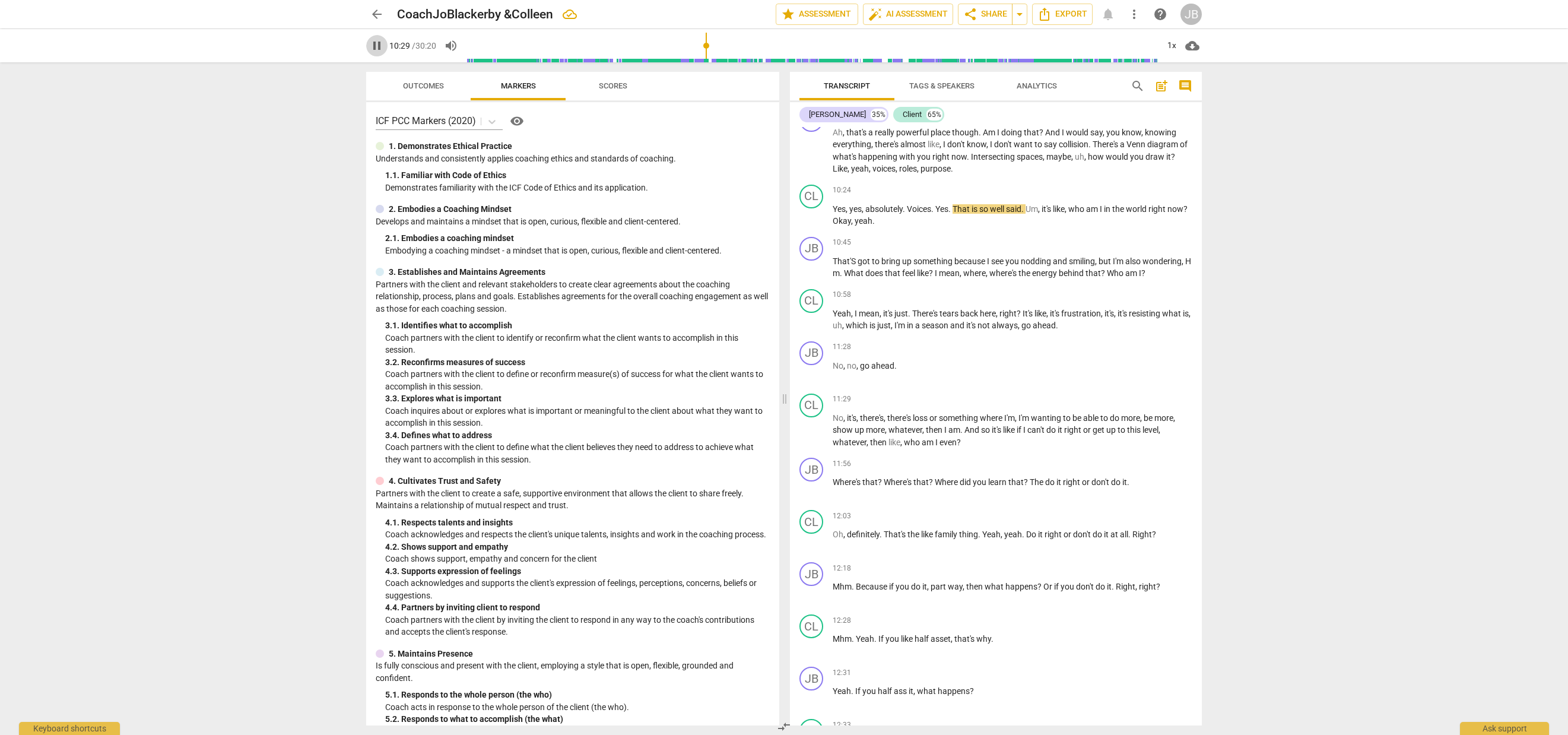
click at [377, 40] on span "pause" at bounding box center [377, 45] width 14 height 14
type input "630"
